Goal: Task Accomplishment & Management: Use online tool/utility

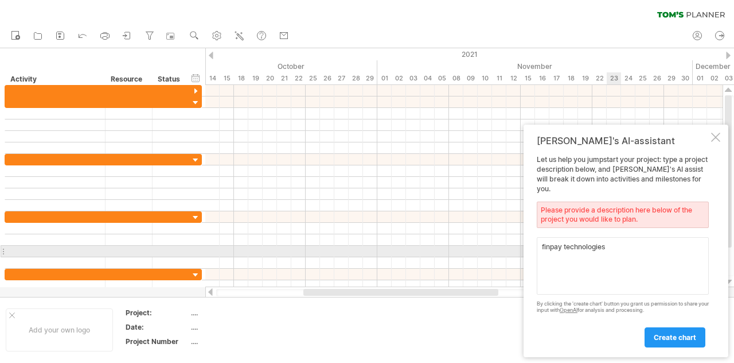
click at [621, 246] on textarea "finpay technologies" at bounding box center [623, 265] width 172 height 57
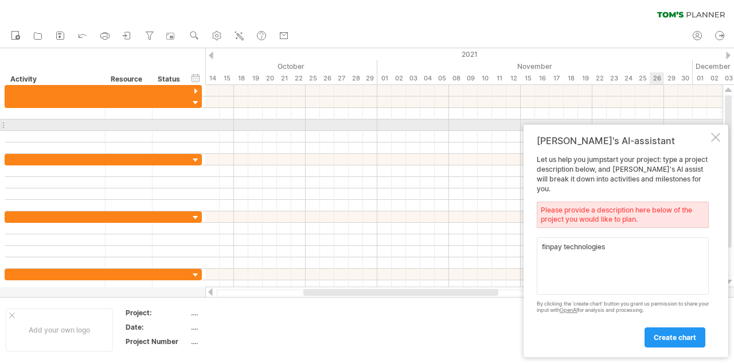
drag, startPoint x: 652, startPoint y: 145, endPoint x: 655, endPoint y: 131, distance: 14.2
click at [655, 131] on div "Trying to reach [DOMAIN_NAME] Connected again... 0% clear filter new" at bounding box center [367, 181] width 734 height 363
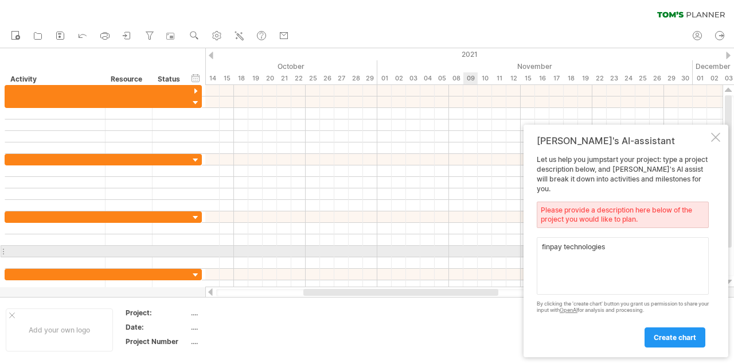
click at [628, 254] on textarea "finpay technologies" at bounding box center [623, 265] width 172 height 57
type textarea "f"
click at [579, 253] on textarea at bounding box center [623, 265] width 172 height 57
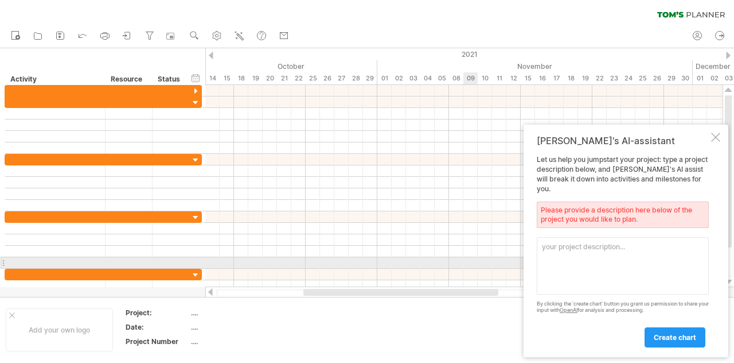
click at [569, 263] on textarea at bounding box center [623, 265] width 172 height 57
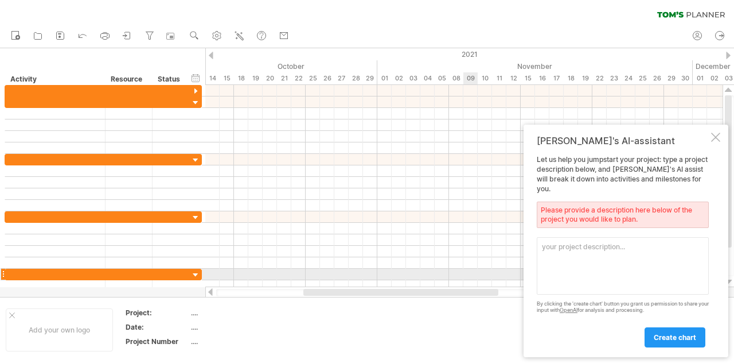
click at [619, 273] on textarea at bounding box center [623, 265] width 172 height 57
drag, startPoint x: 619, startPoint y: 273, endPoint x: 625, endPoint y: 275, distance: 6.5
click at [625, 275] on textarea at bounding box center [623, 265] width 172 height 57
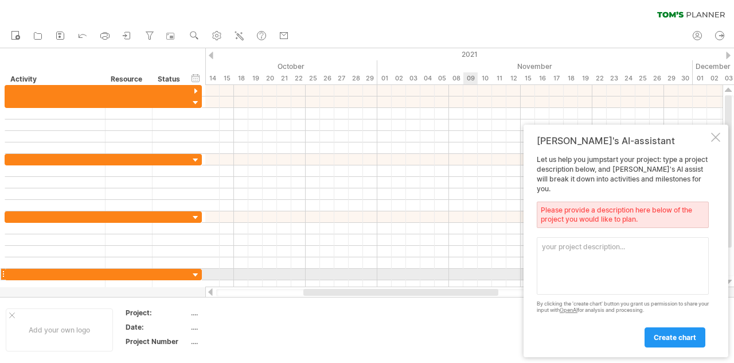
click at [625, 275] on textarea at bounding box center [623, 265] width 172 height 57
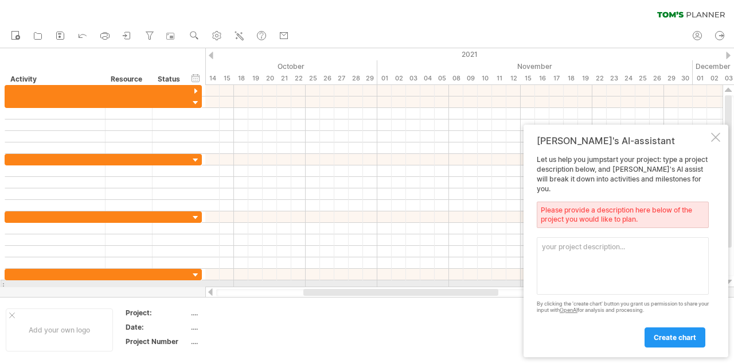
click at [590, 285] on textarea at bounding box center [623, 265] width 172 height 57
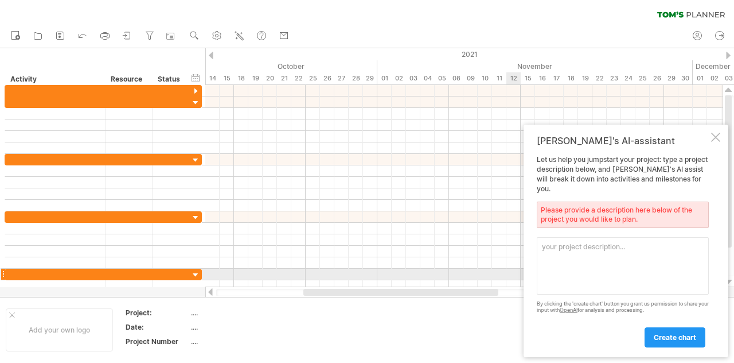
click at [577, 277] on textarea at bounding box center [623, 265] width 172 height 57
click at [577, 278] on textarea at bounding box center [623, 265] width 172 height 57
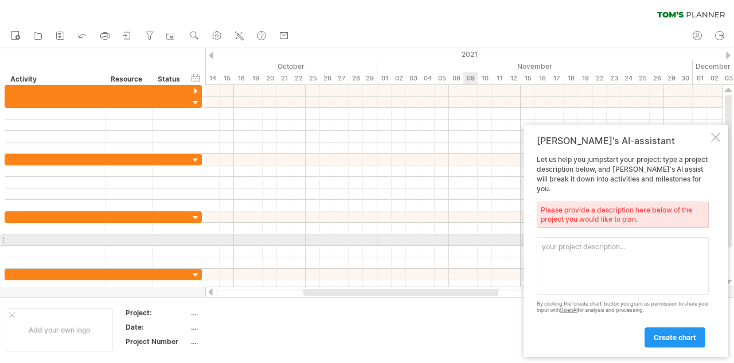
click at [475, 241] on div at bounding box center [464, 239] width 518 height 11
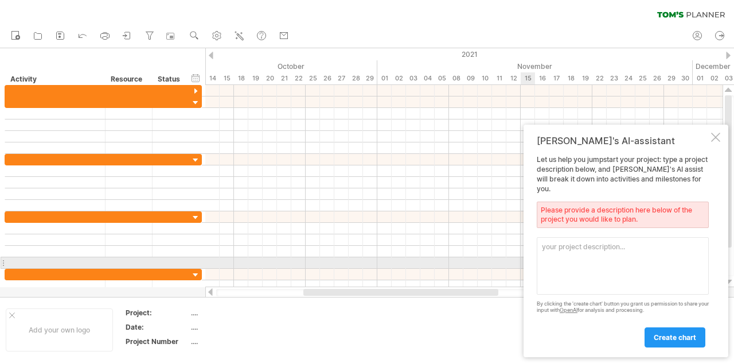
click at [568, 258] on textarea at bounding box center [623, 265] width 172 height 57
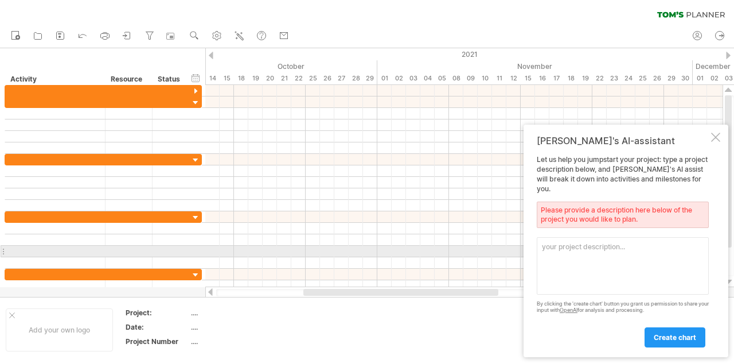
click at [620, 246] on textarea at bounding box center [623, 265] width 172 height 57
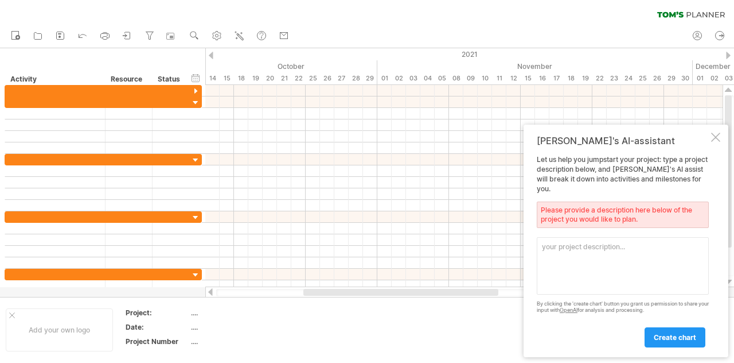
click at [575, 316] on div "Let us help you jumpstart your project: type a project description below, and […" at bounding box center [623, 251] width 172 height 192
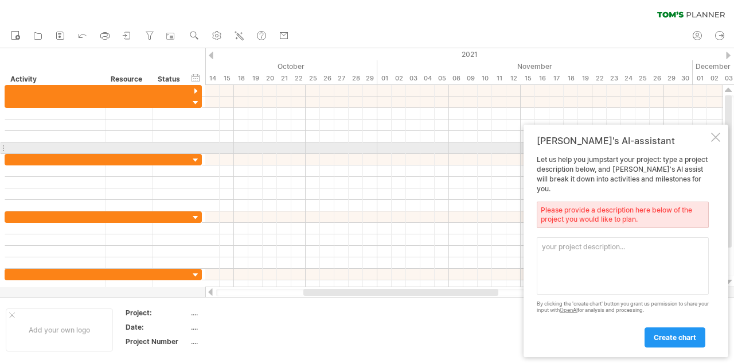
click at [624, 146] on div "[PERSON_NAME]'s AI-assistant" at bounding box center [623, 140] width 172 height 11
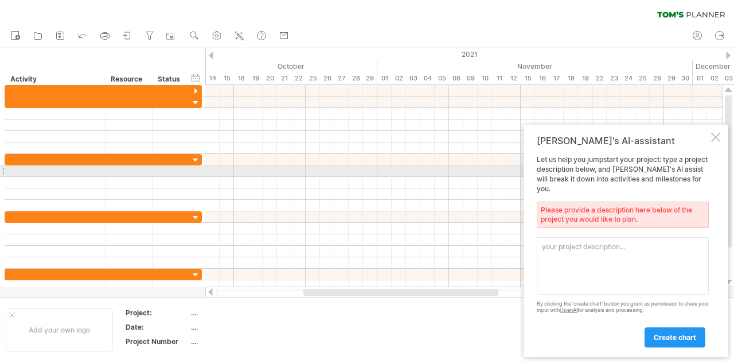
click at [616, 176] on div "Let us help you jumpstart your project: type a project description below, and […" at bounding box center [623, 251] width 172 height 192
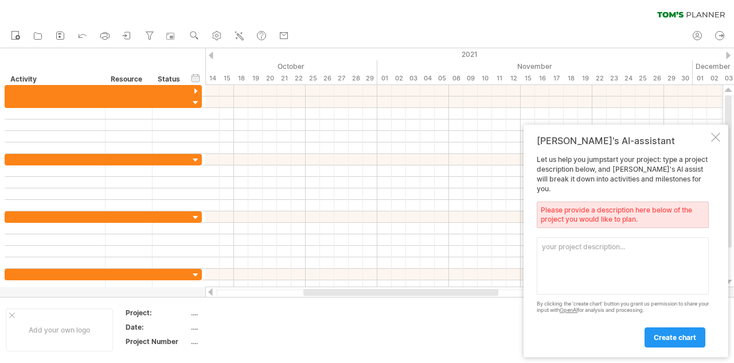
click at [231, 312] on div "...." at bounding box center [239, 313] width 96 height 10
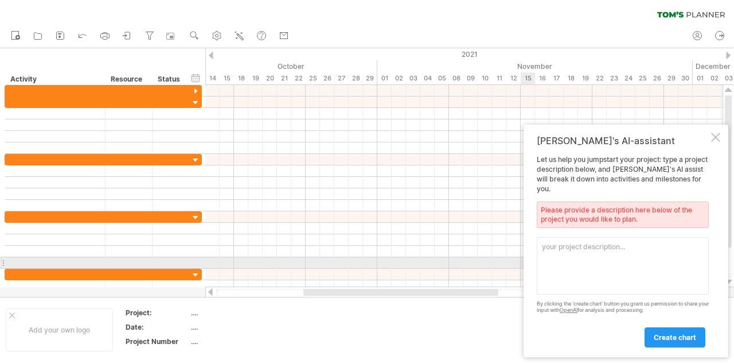
click at [559, 258] on textarea at bounding box center [623, 265] width 172 height 57
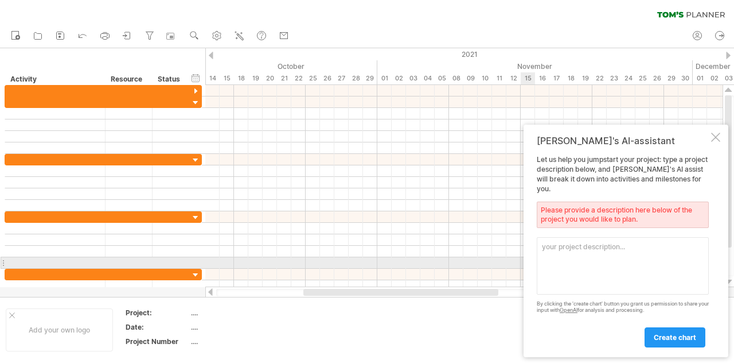
click at [559, 258] on textarea at bounding box center [623, 265] width 172 height 57
click at [558, 263] on textarea at bounding box center [623, 265] width 172 height 57
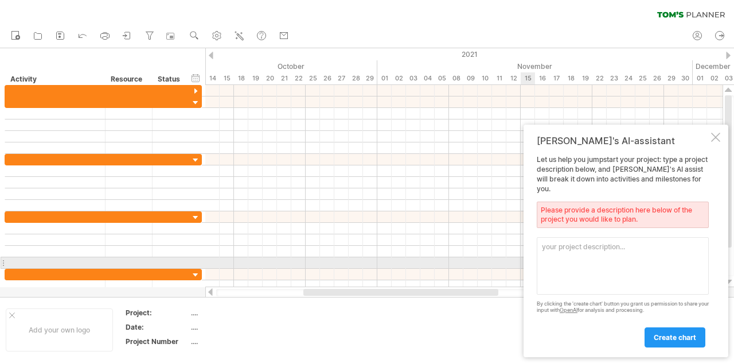
click at [566, 266] on textarea at bounding box center [623, 265] width 172 height 57
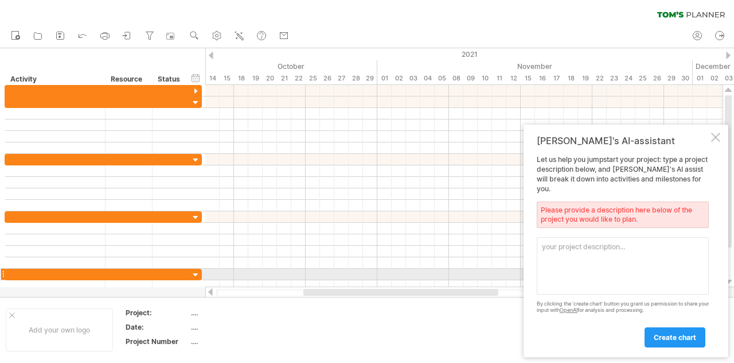
click at [601, 275] on textarea at bounding box center [623, 265] width 172 height 57
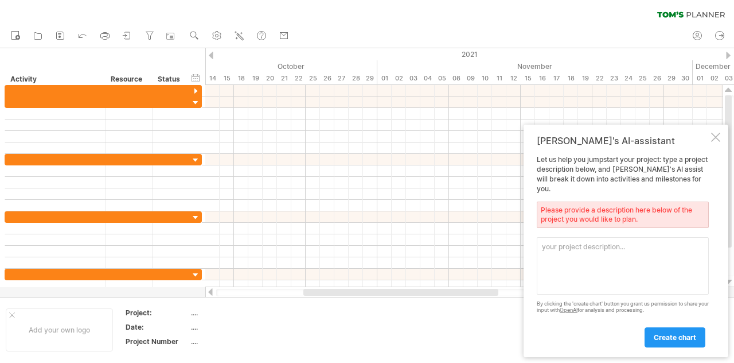
click at [578, 310] on link "OpenAI" at bounding box center [569, 309] width 18 height 6
